Goal: Find specific page/section: Find specific page/section

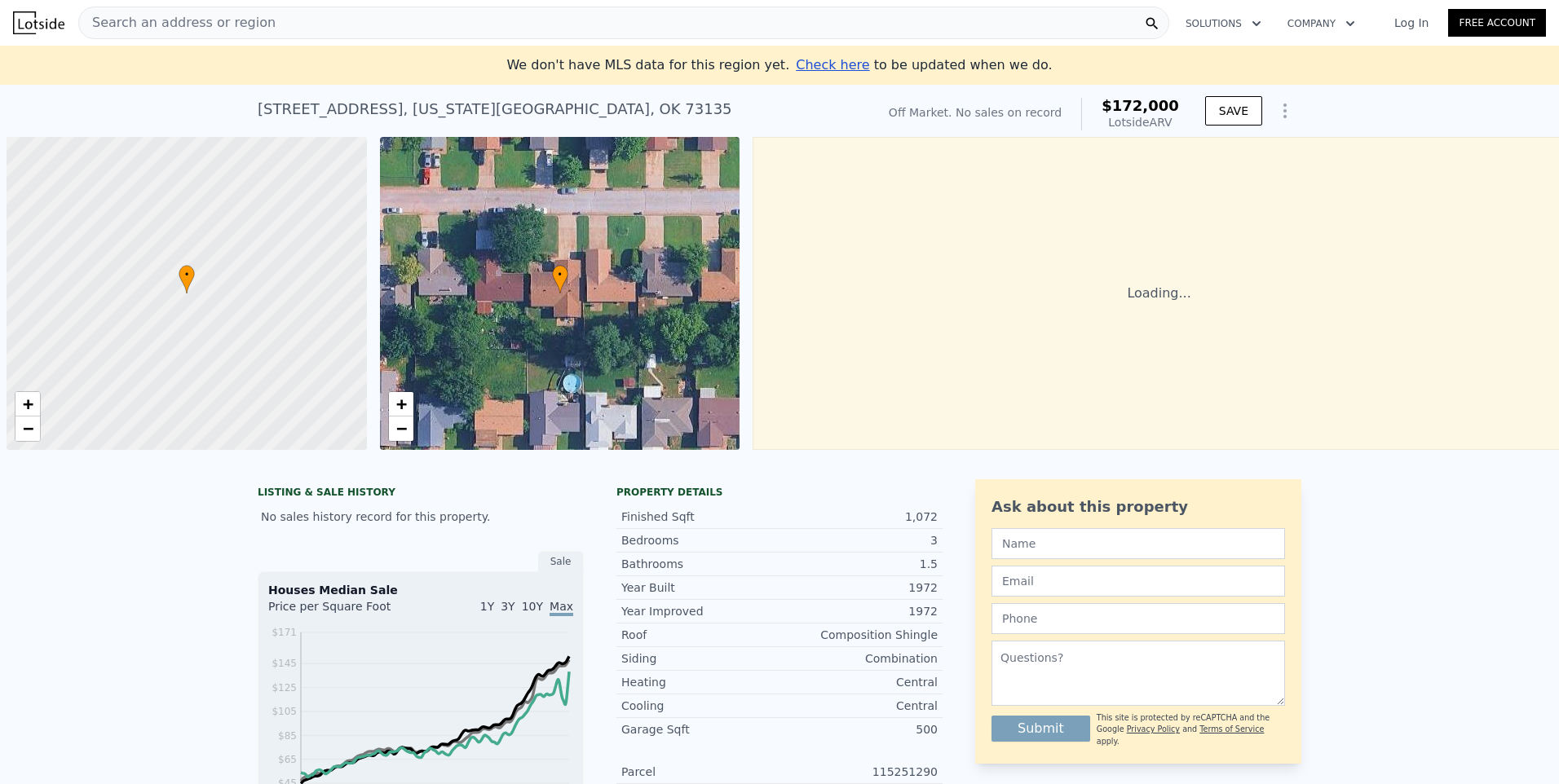
scroll to position [0, 6]
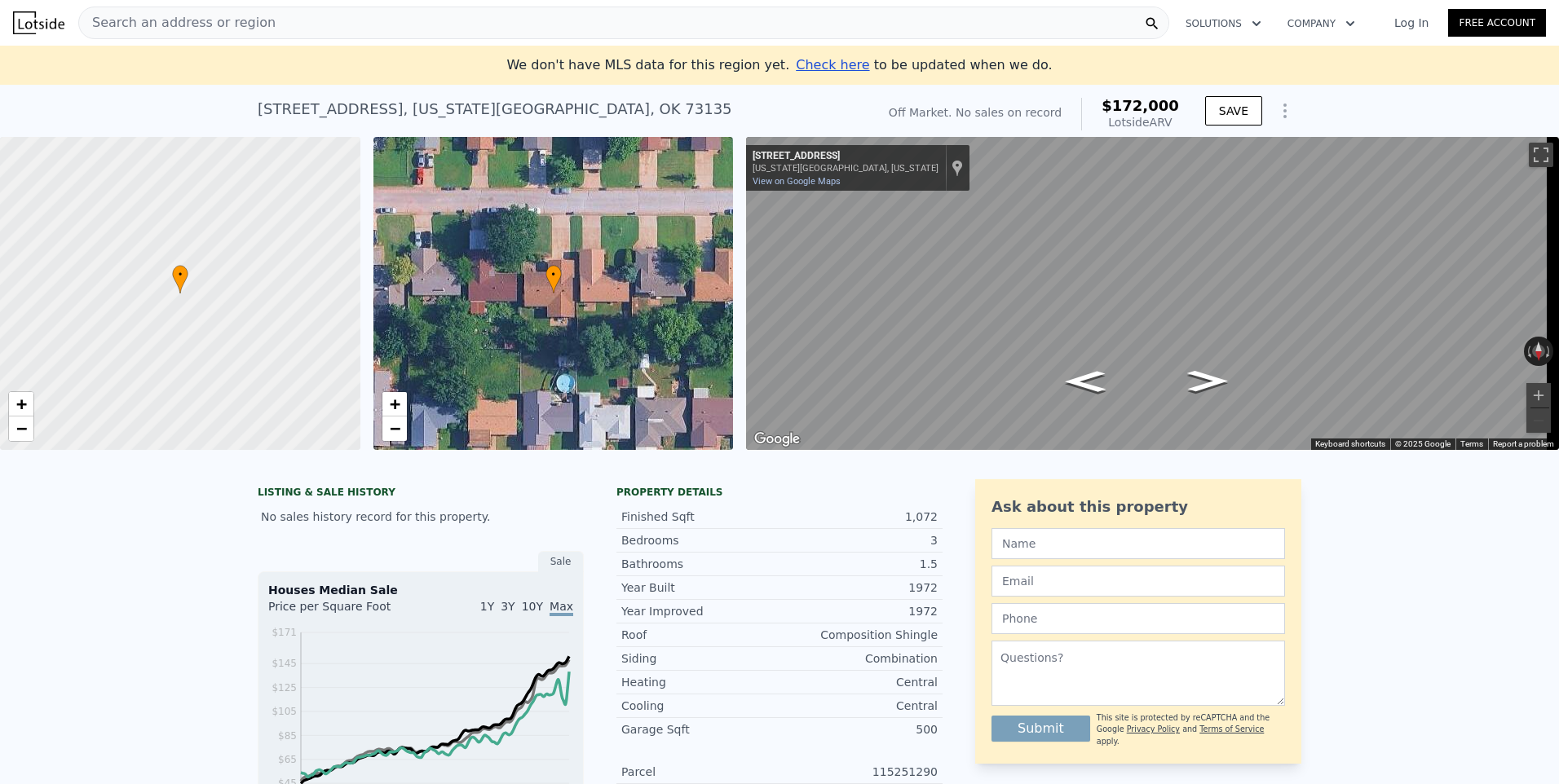
click at [233, 21] on span "Search an address or region" at bounding box center [177, 23] width 196 height 20
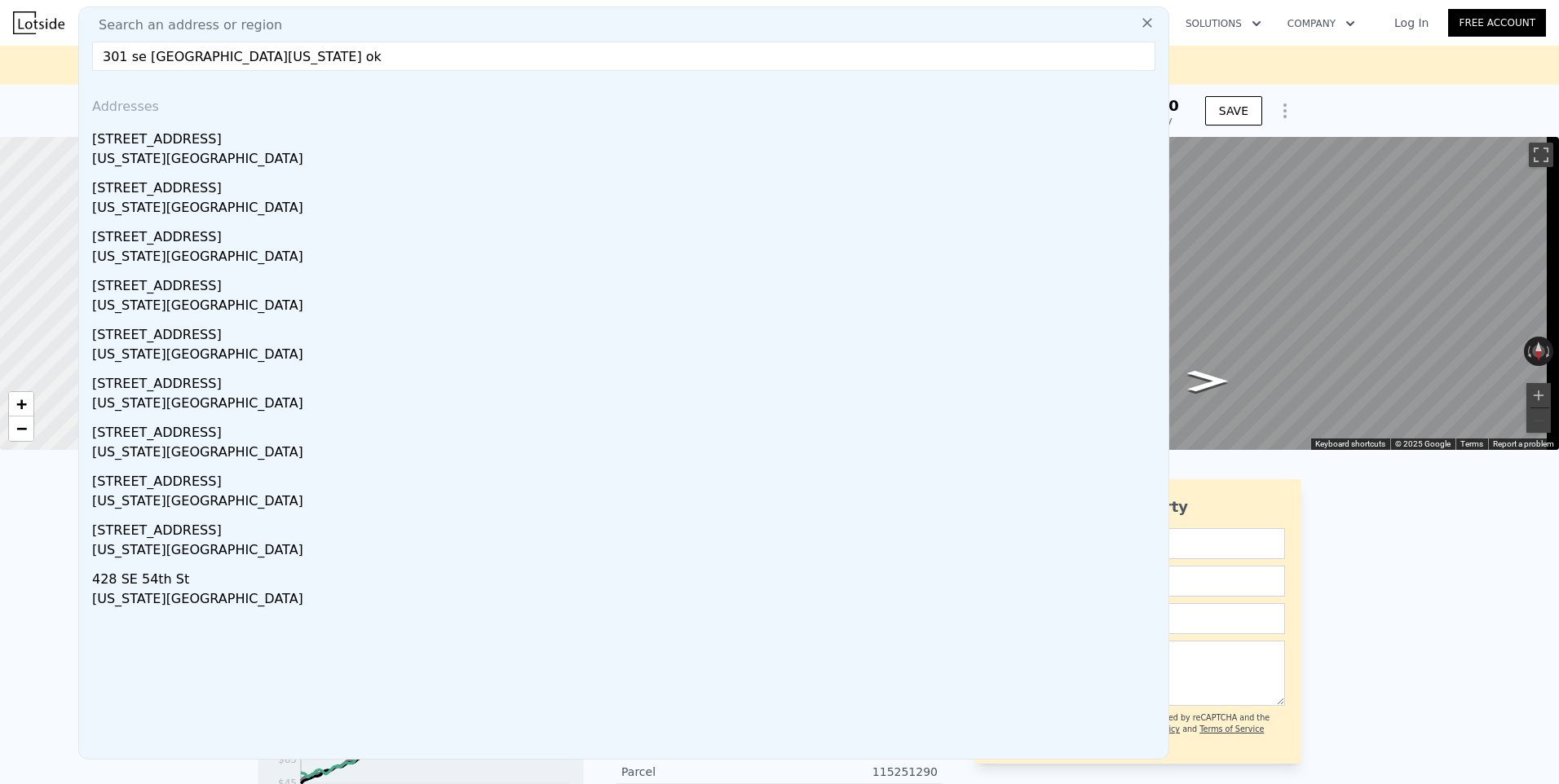
type input "301 se [GEOGRAPHIC_DATA][US_STATE] ok"
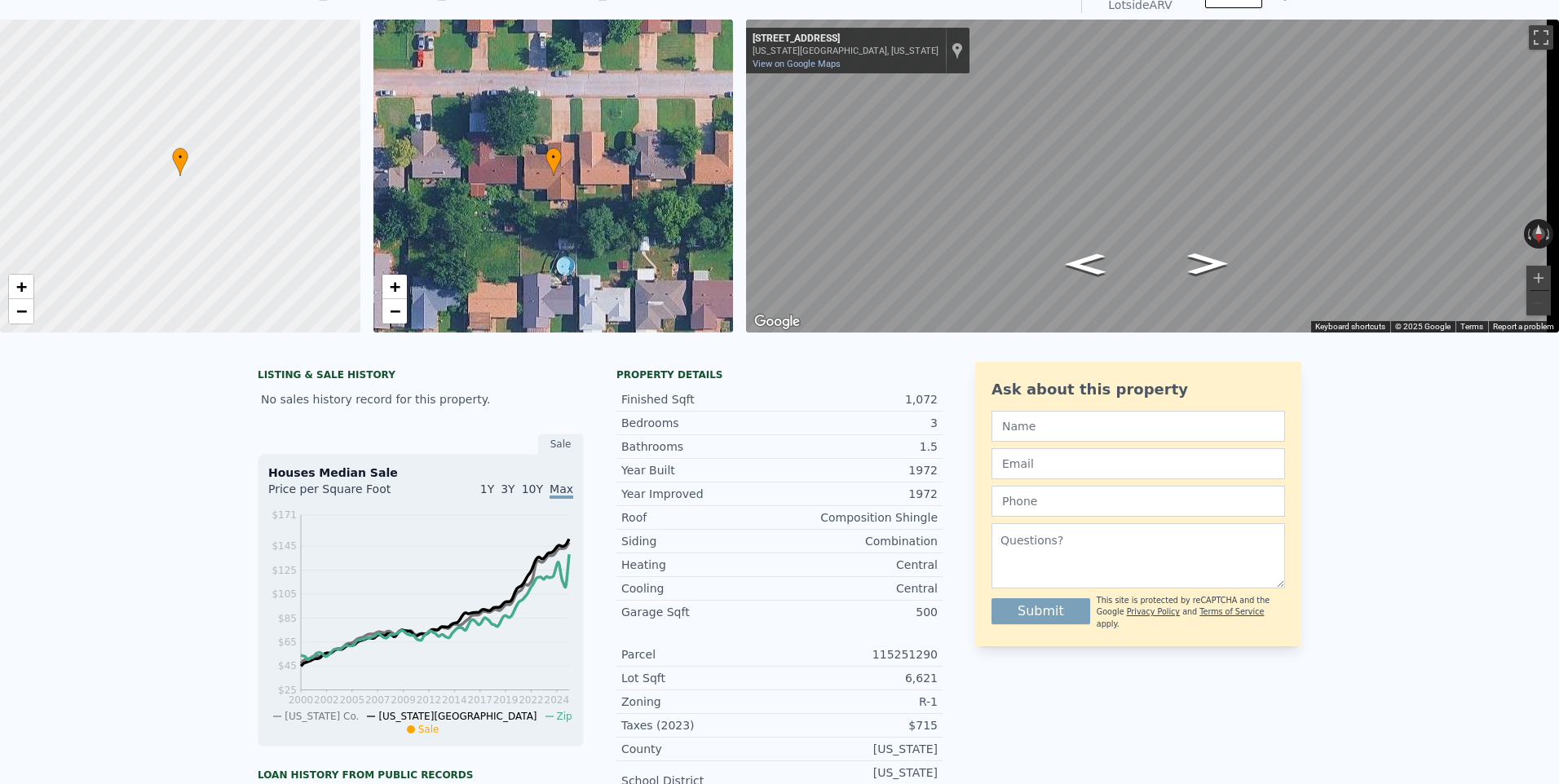
scroll to position [0, 0]
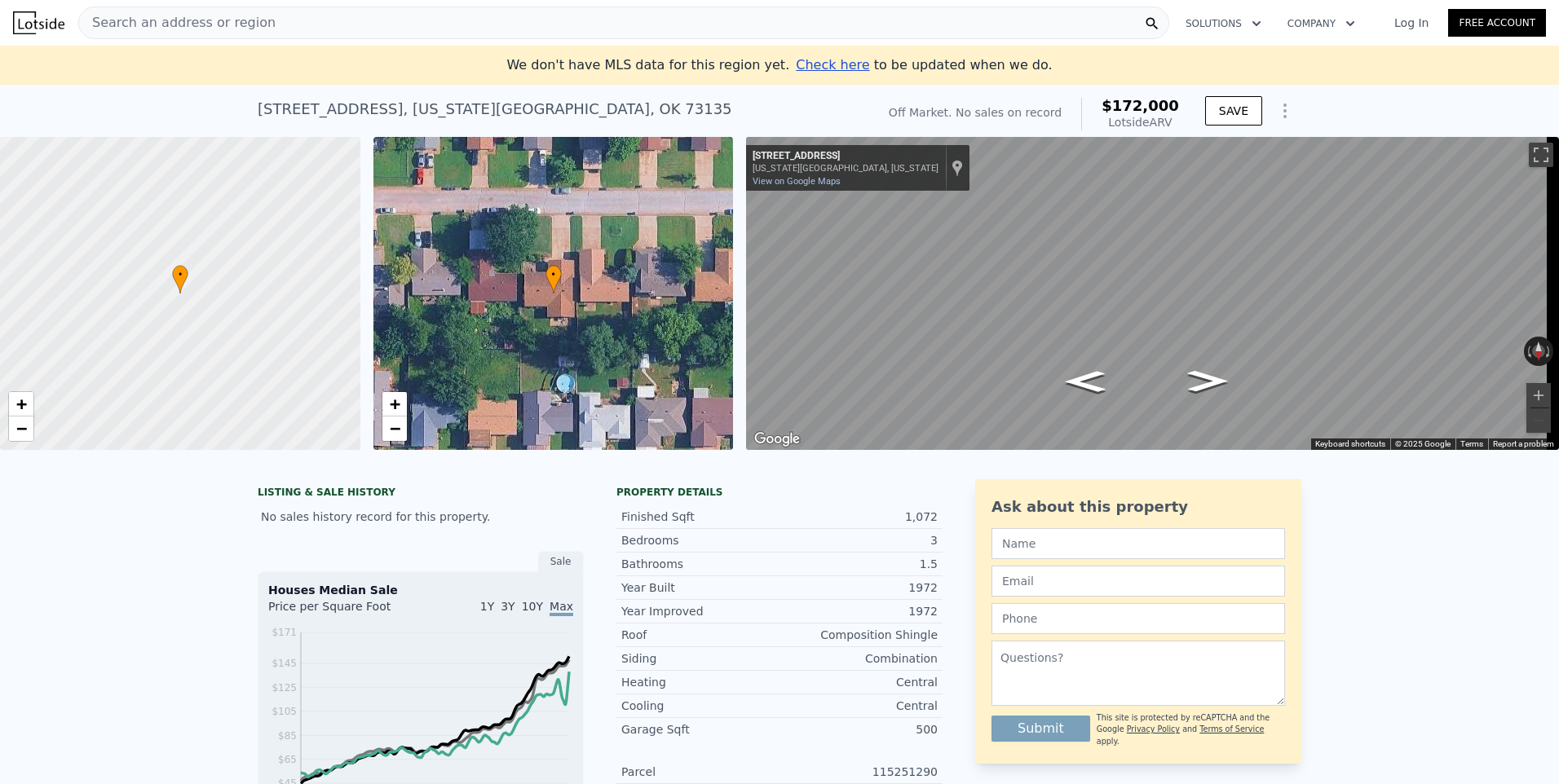
click at [156, 19] on span "Search an address or region" at bounding box center [177, 23] width 196 height 20
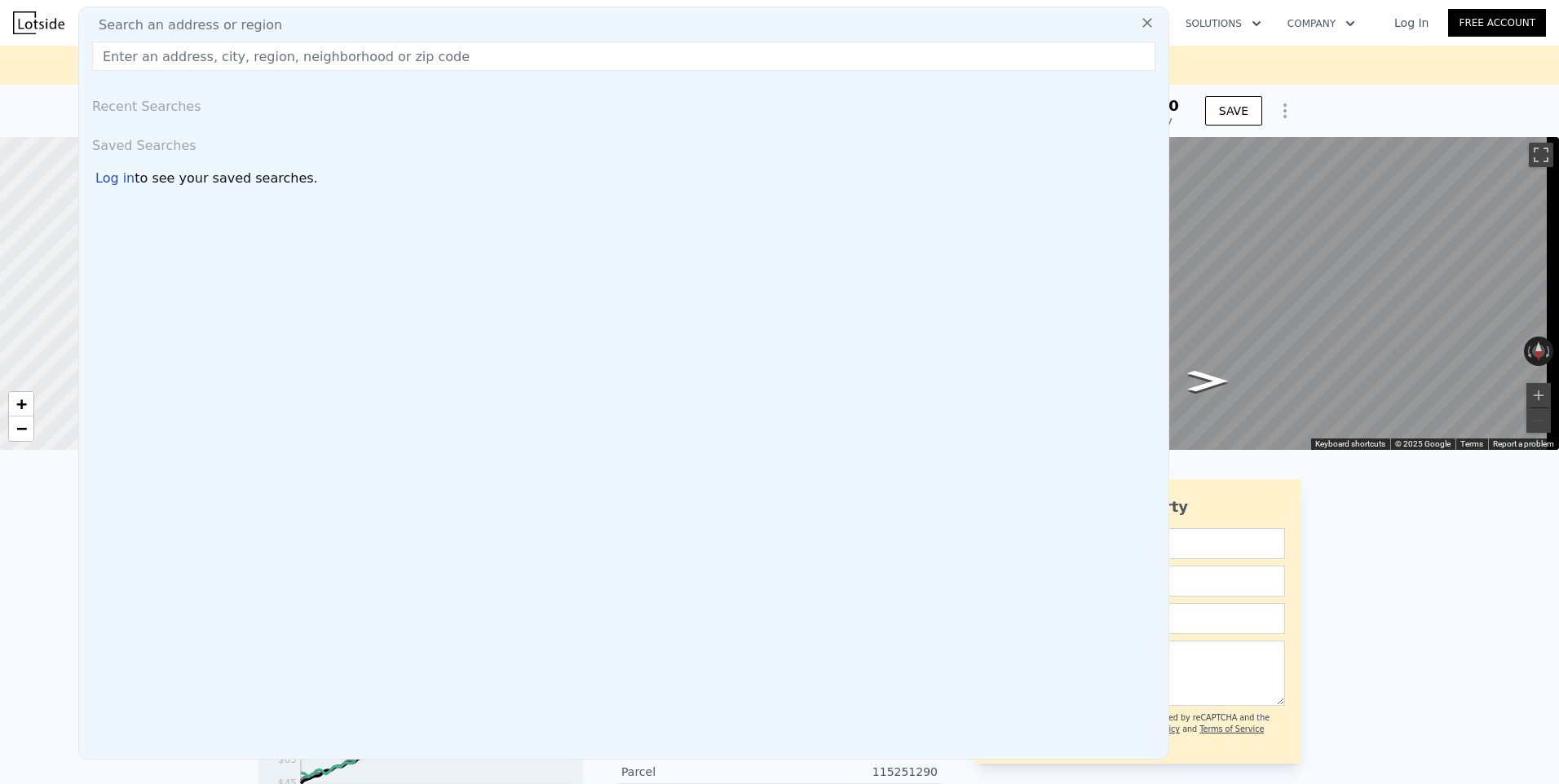
click at [537, 72] on div "Search an address or region Recent Searches Saved Searches Log in to see your s…" at bounding box center [623, 383] width 1091 height 753
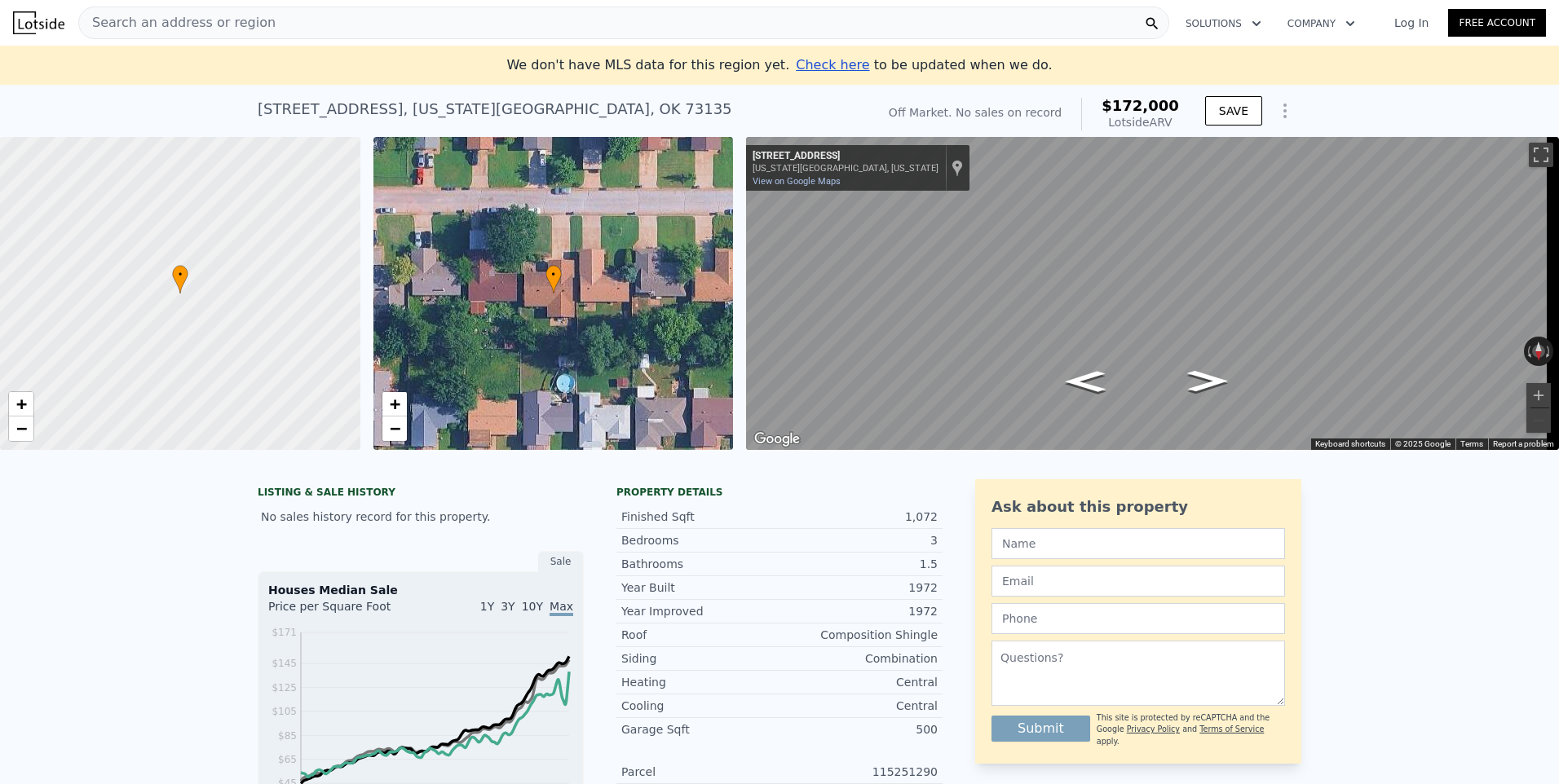
click at [122, 26] on span "Search an address or region" at bounding box center [177, 23] width 196 height 20
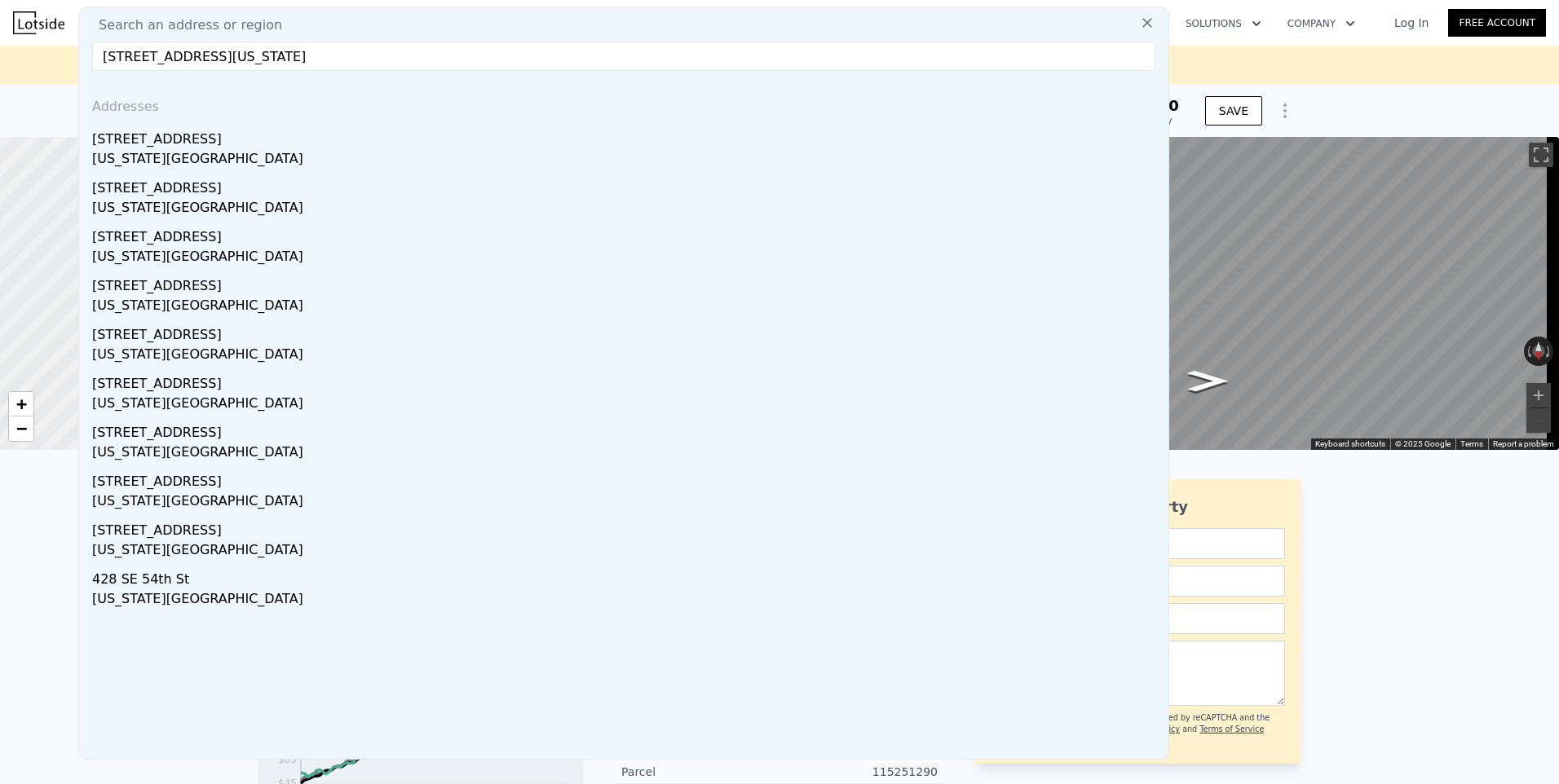
click at [1156, 85] on div "Search an address or region [GEOGRAPHIC_DATA][US_STATE] Addresses [STREET_ADDRE…" at bounding box center [623, 383] width 1091 height 753
click at [291, 55] on input "[STREET_ADDRESS][US_STATE]" at bounding box center [623, 56] width 1063 height 29
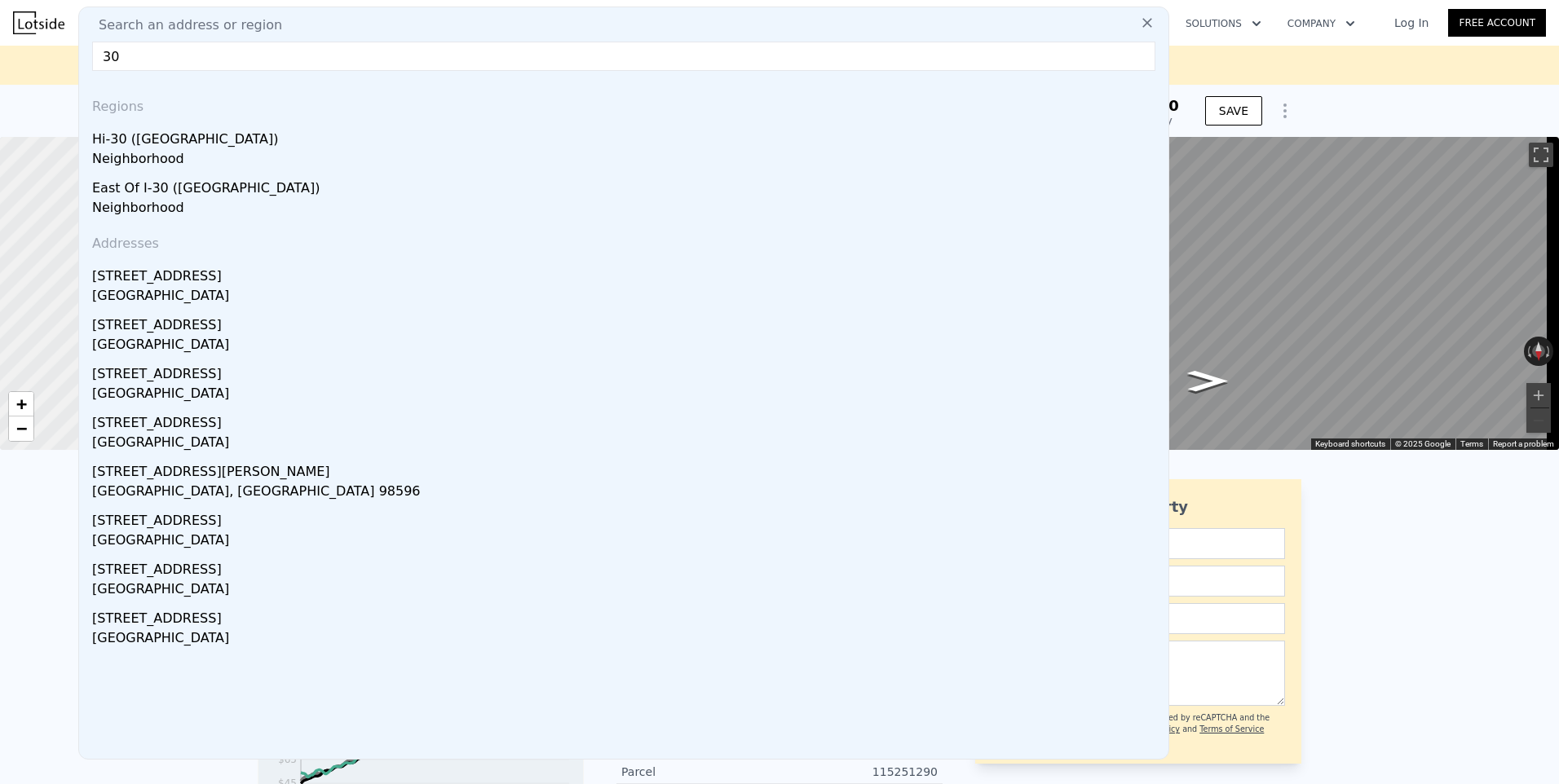
type input "3"
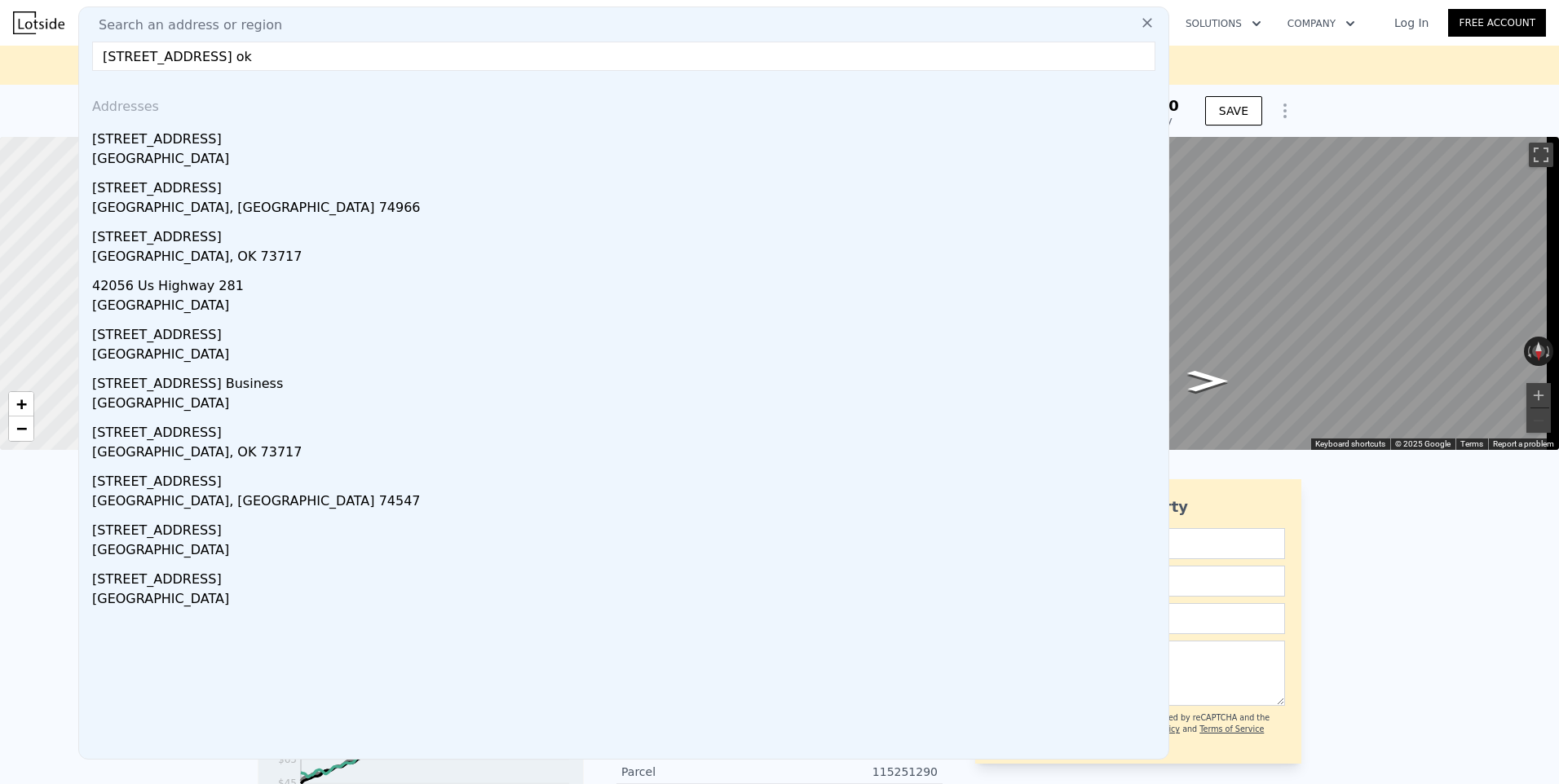
click at [138, 58] on input "[STREET_ADDRESS] ok" at bounding box center [623, 56] width 1063 height 29
type input "420 us highway 75henryetta ok"
